Goal: Download file/media

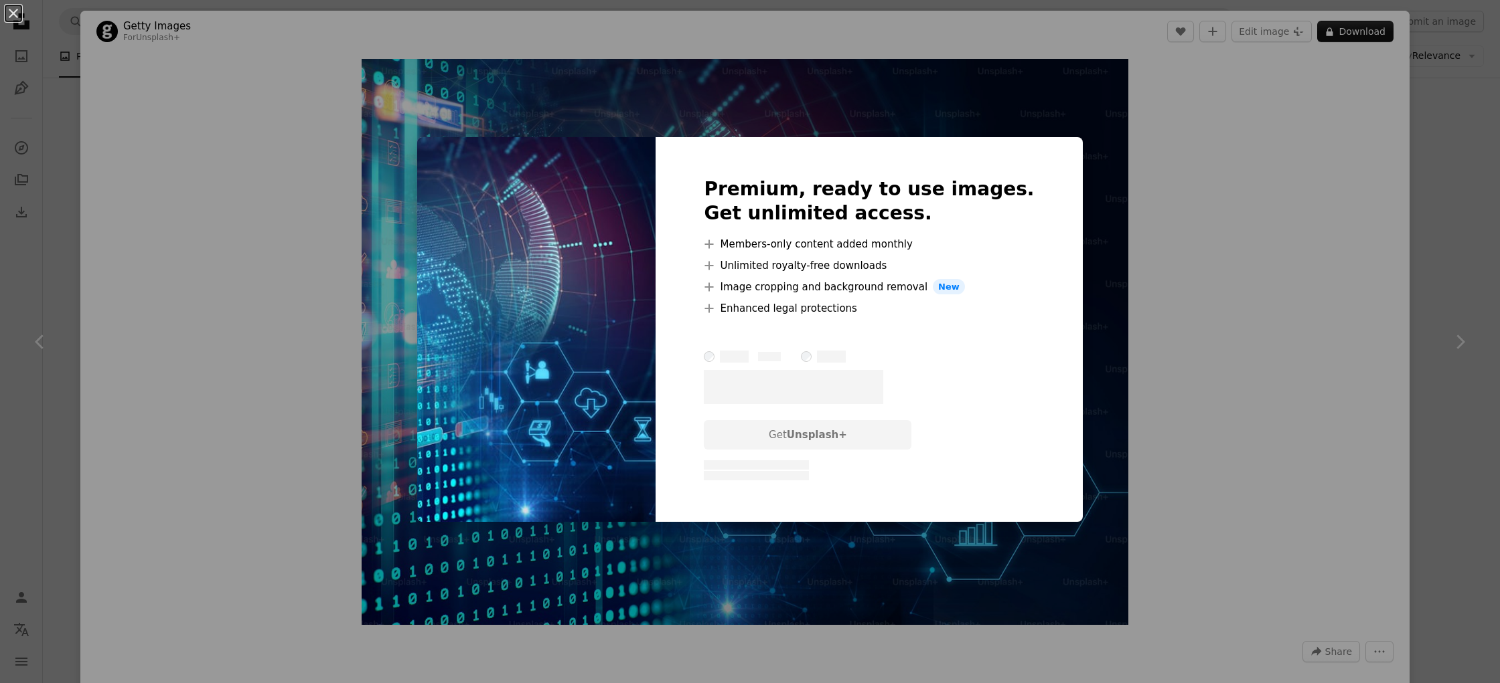
scroll to position [4096, 0]
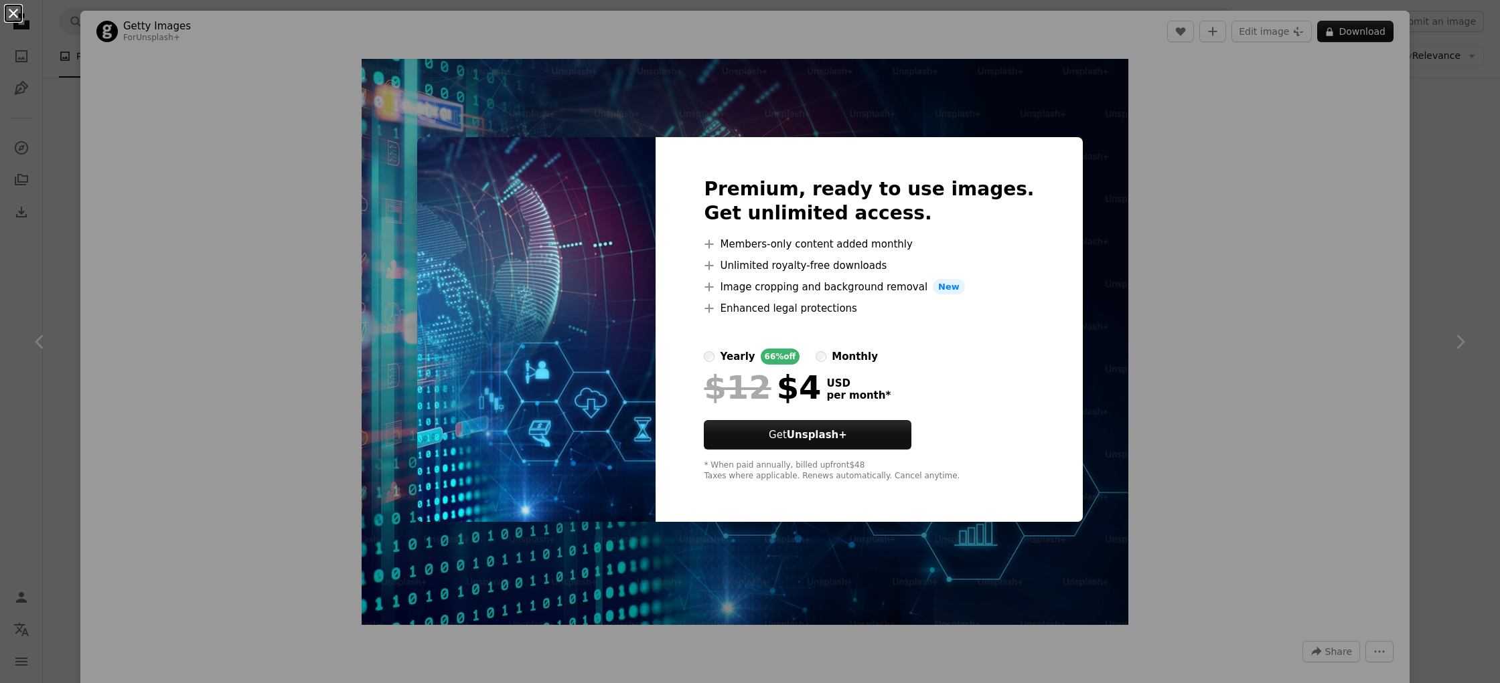
click at [12, 14] on button "An X shape" at bounding box center [13, 13] width 16 height 16
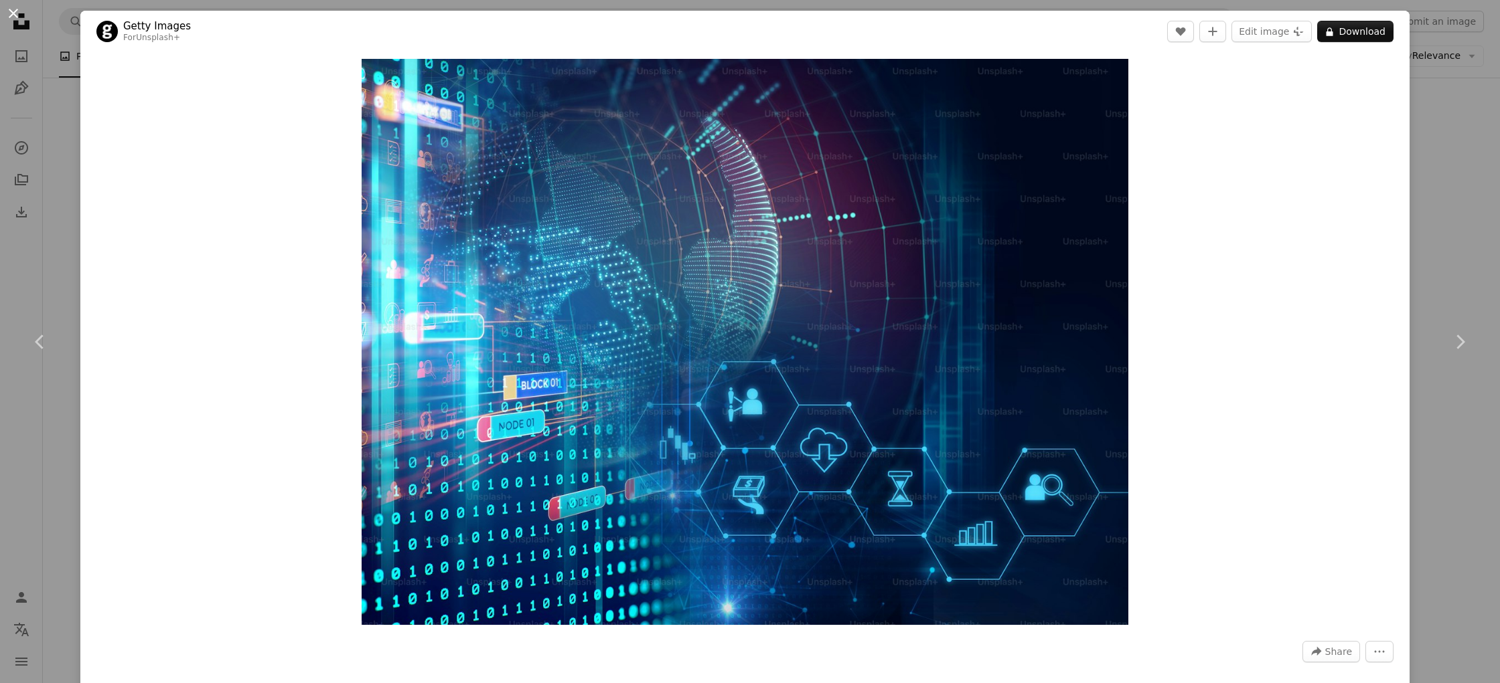
click at [5, 9] on button "An X shape" at bounding box center [13, 13] width 16 height 16
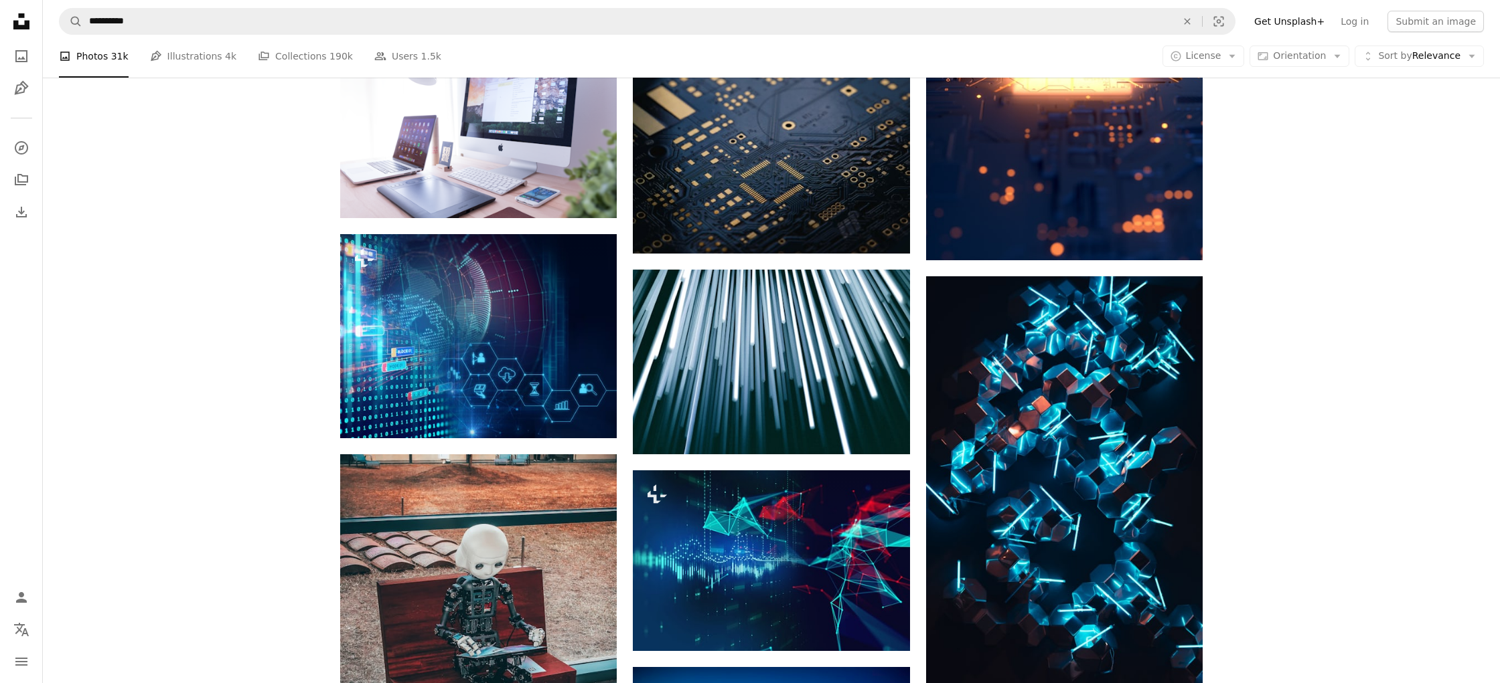
scroll to position [4095, 0]
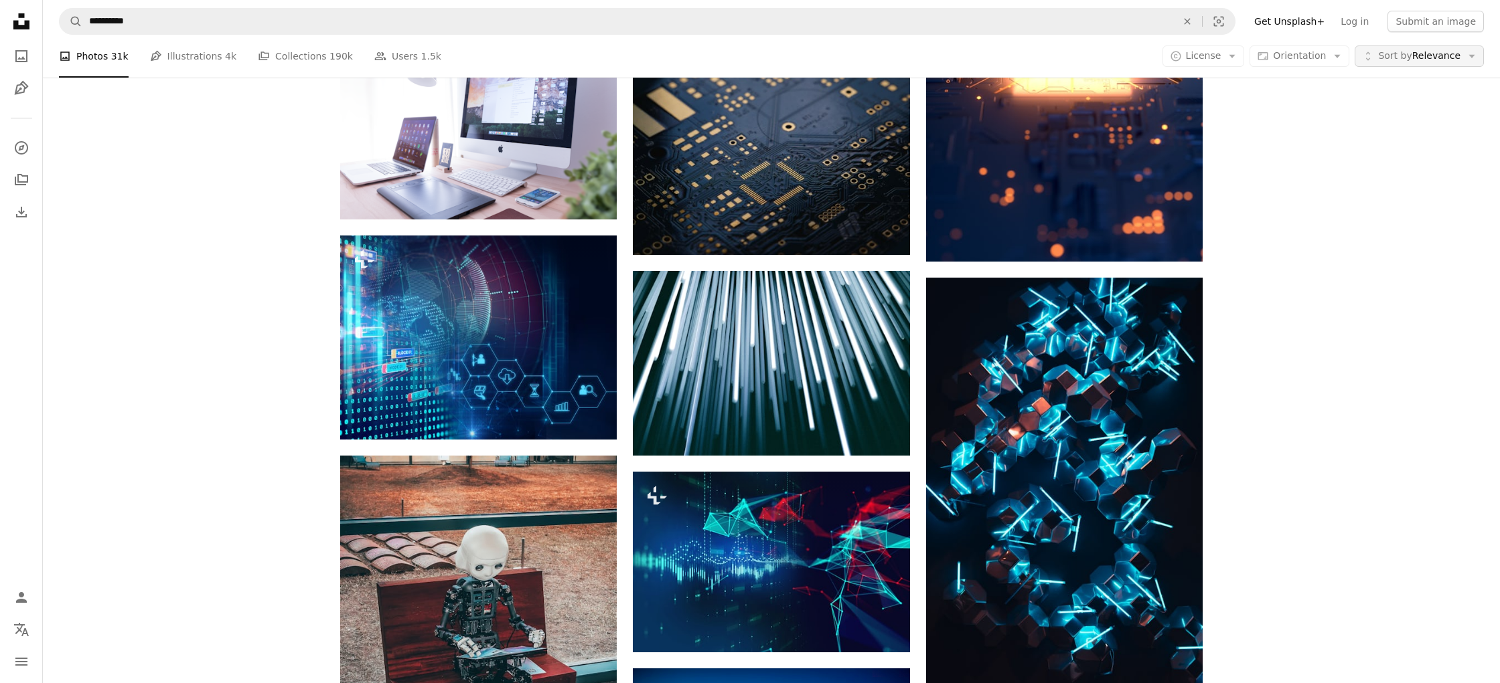
click at [1396, 52] on span "Sort by" at bounding box center [1394, 55] width 33 height 11
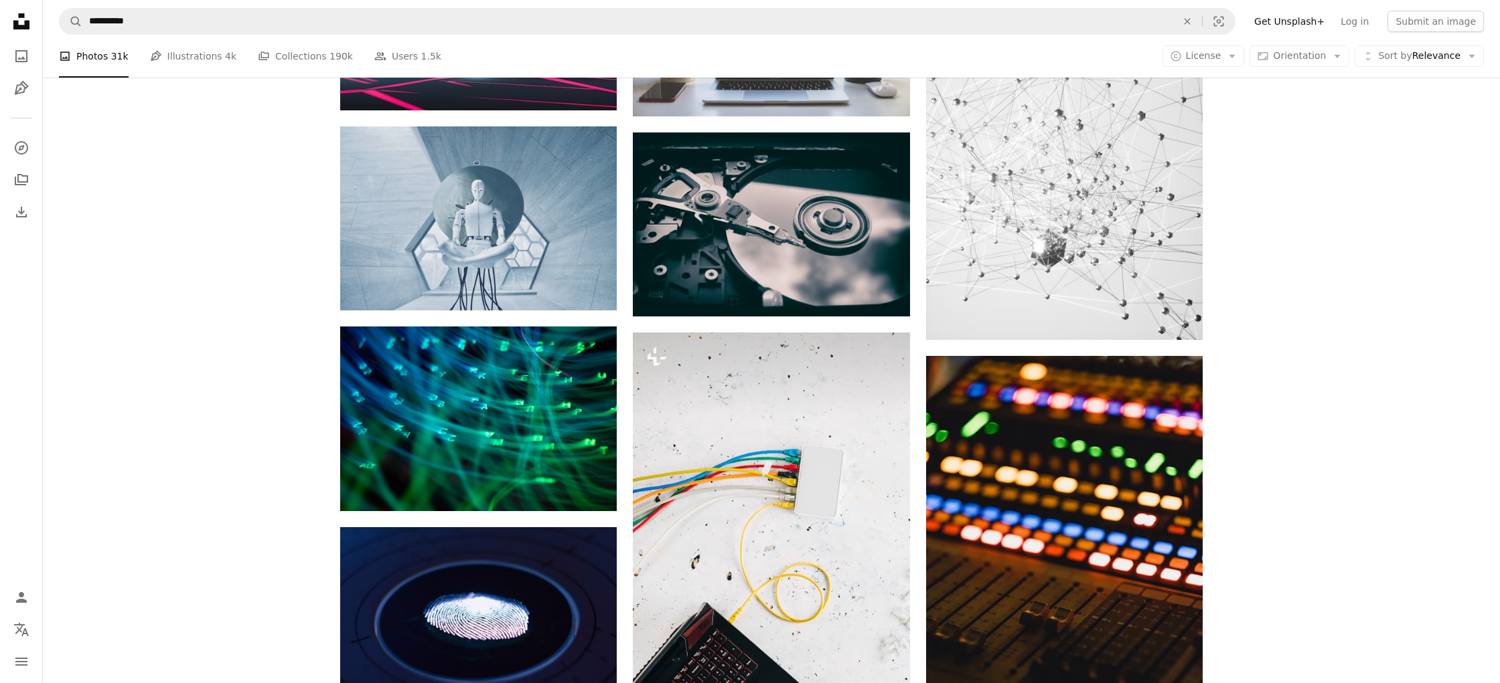
scroll to position [9559, 0]
